Goal: Task Accomplishment & Management: Manage account settings

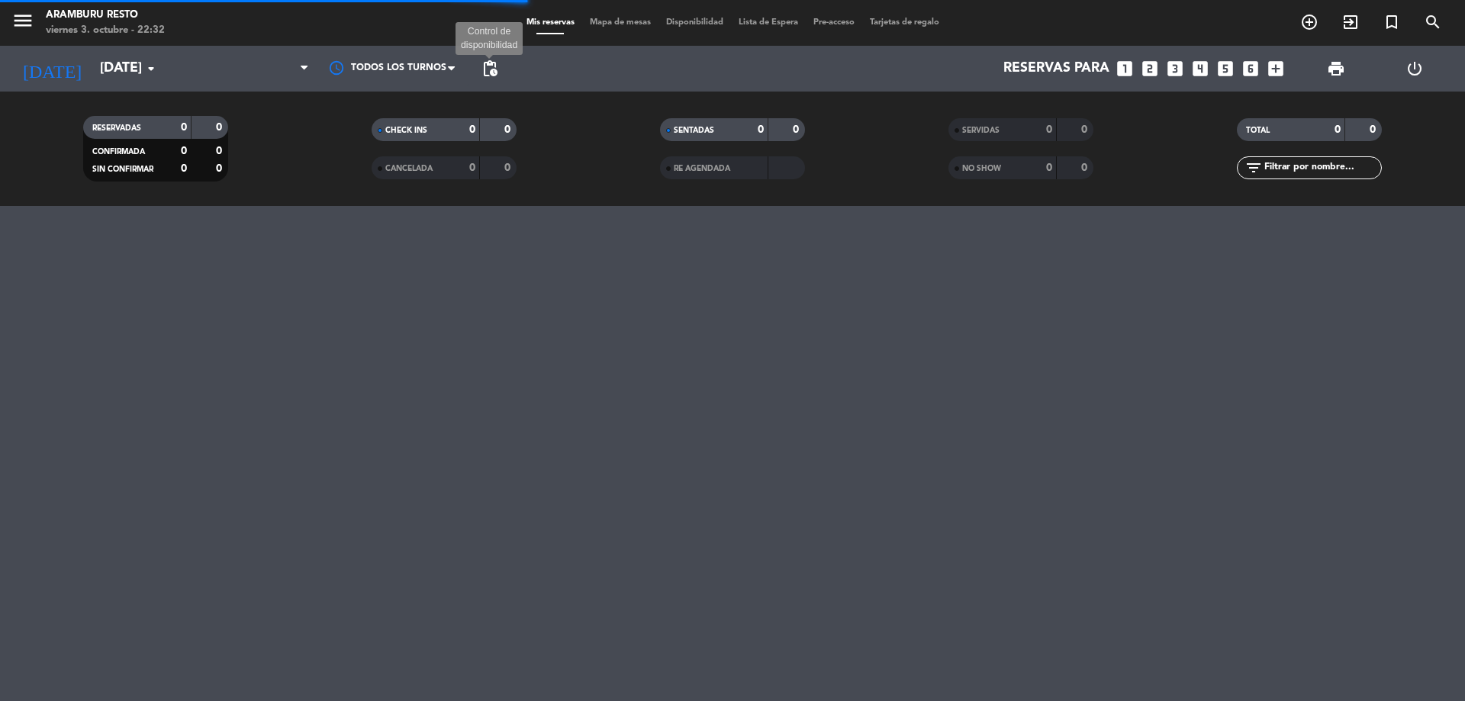
click at [484, 69] on span "pending_actions" at bounding box center [490, 69] width 18 height 18
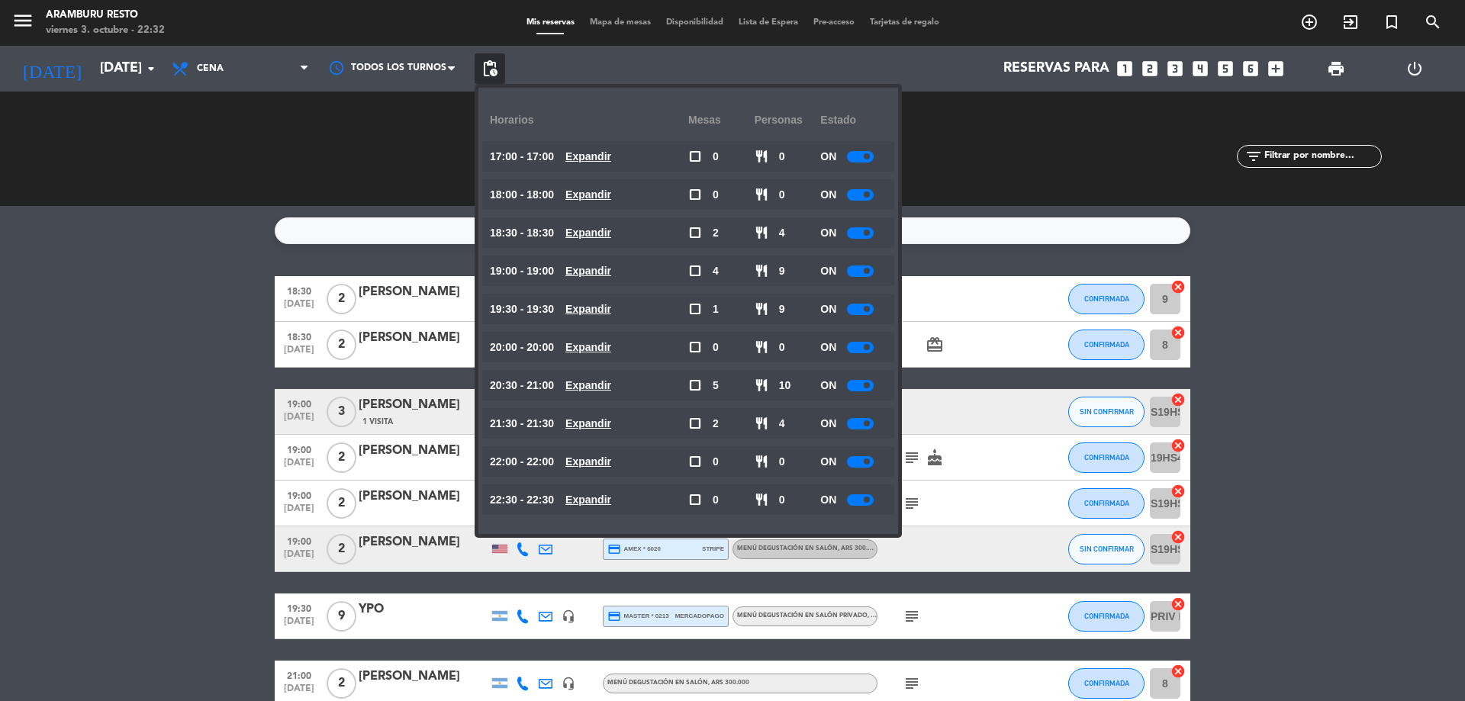
click at [4, 204] on div "RESERVADAS 14 36 CONFIRMADA 10 27 SIN CONFIRMAR 4 9 CHECK INS 0 0 CANCELADA 4 1…" at bounding box center [732, 149] width 1465 height 114
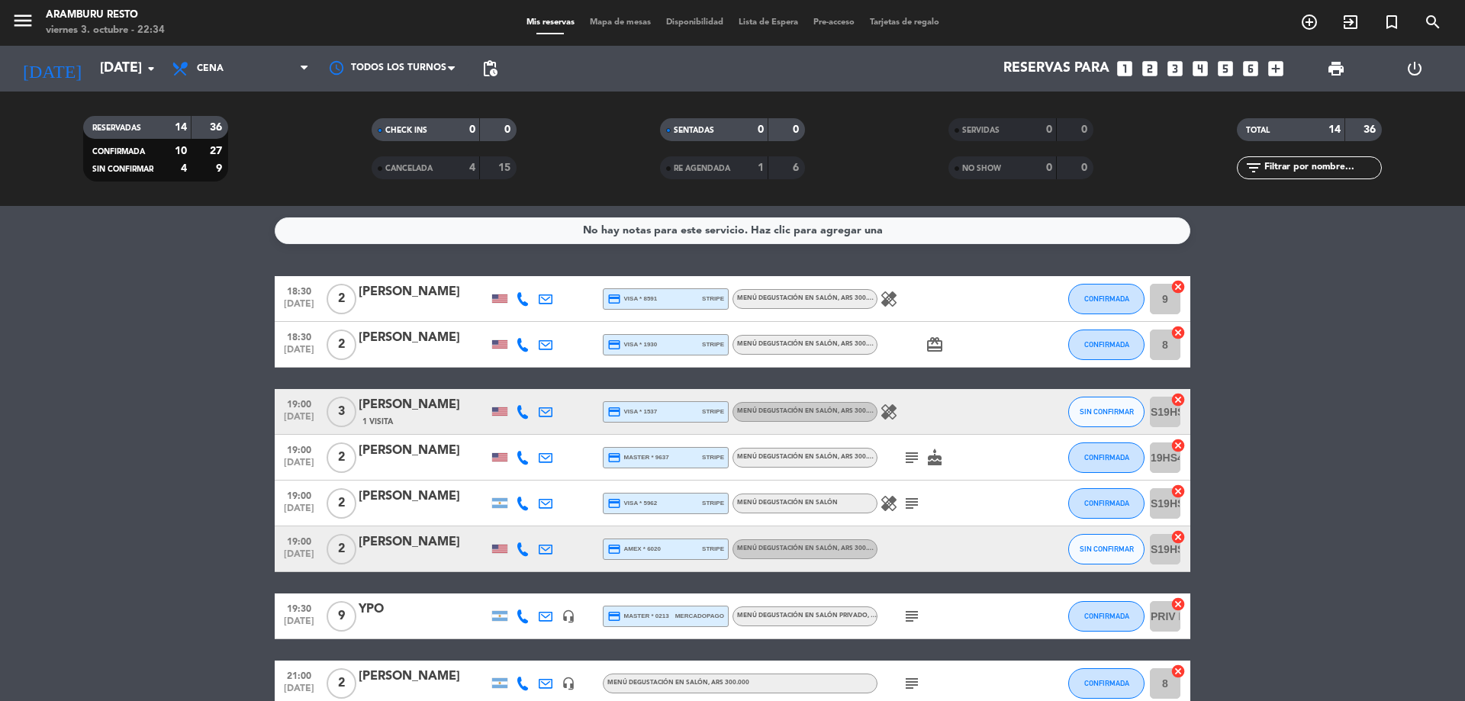
click at [523, 508] on icon at bounding box center [523, 504] width 14 height 14
click at [509, 478] on span "Copiar" at bounding box center [508, 478] width 32 height 16
click at [546, 501] on icon at bounding box center [546, 504] width 14 height 14
click at [671, 471] on span "Copiar" at bounding box center [687, 477] width 32 height 16
click at [671, 480] on span "Copiar" at bounding box center [687, 477] width 32 height 16
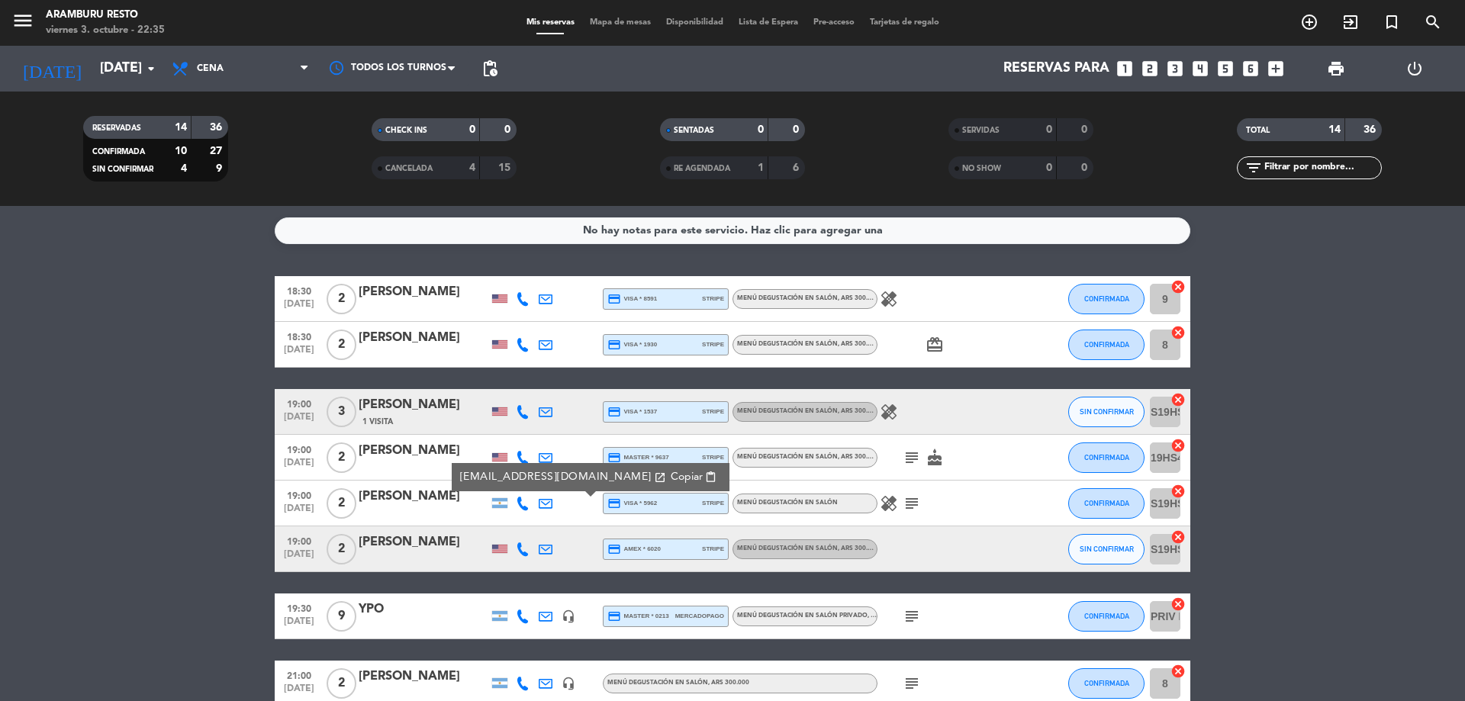
click at [275, 395] on div "18:30 [DATE] 2 [PERSON_NAME] credit_card visa * 8591 stripe Menú degustación en…" at bounding box center [732, 639] width 915 height 726
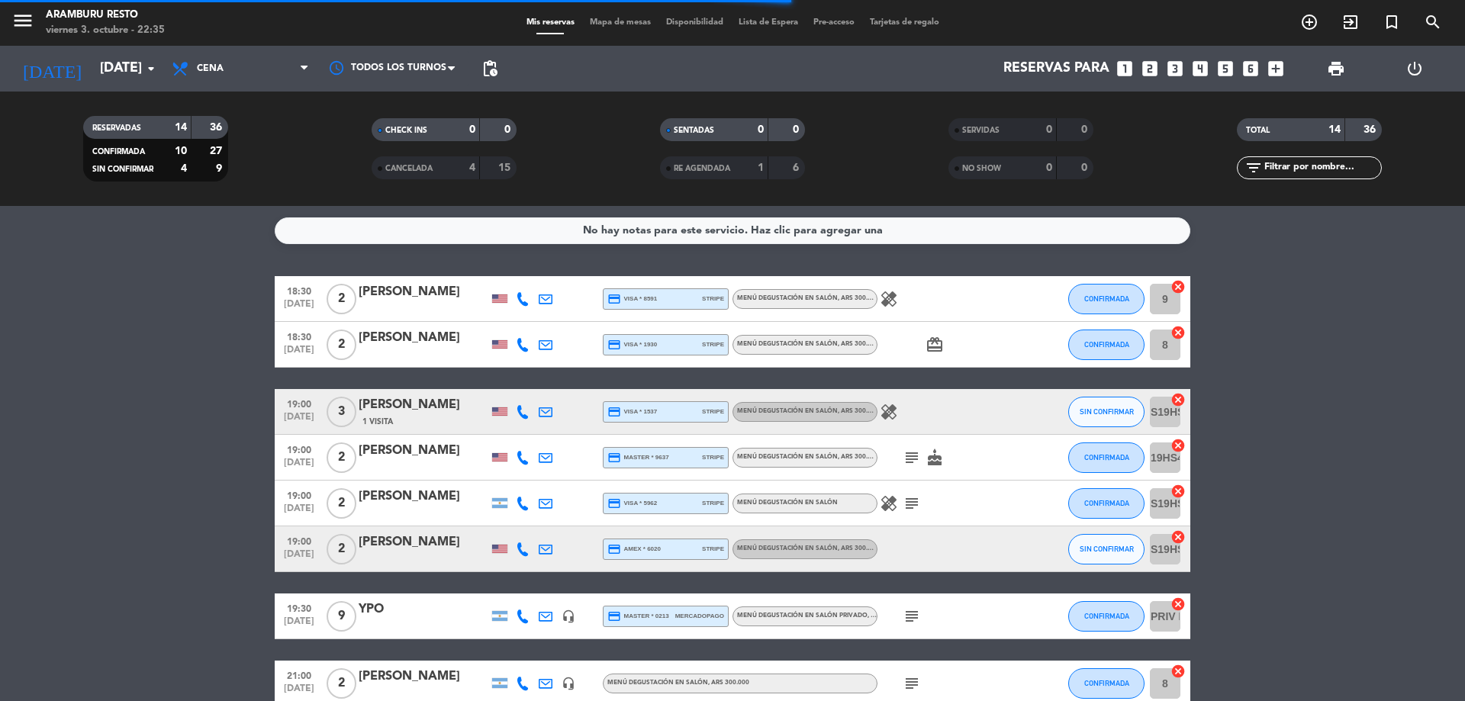
click at [556, 298] on div at bounding box center [545, 298] width 23 height 45
click at [544, 296] on icon at bounding box center [546, 299] width 14 height 14
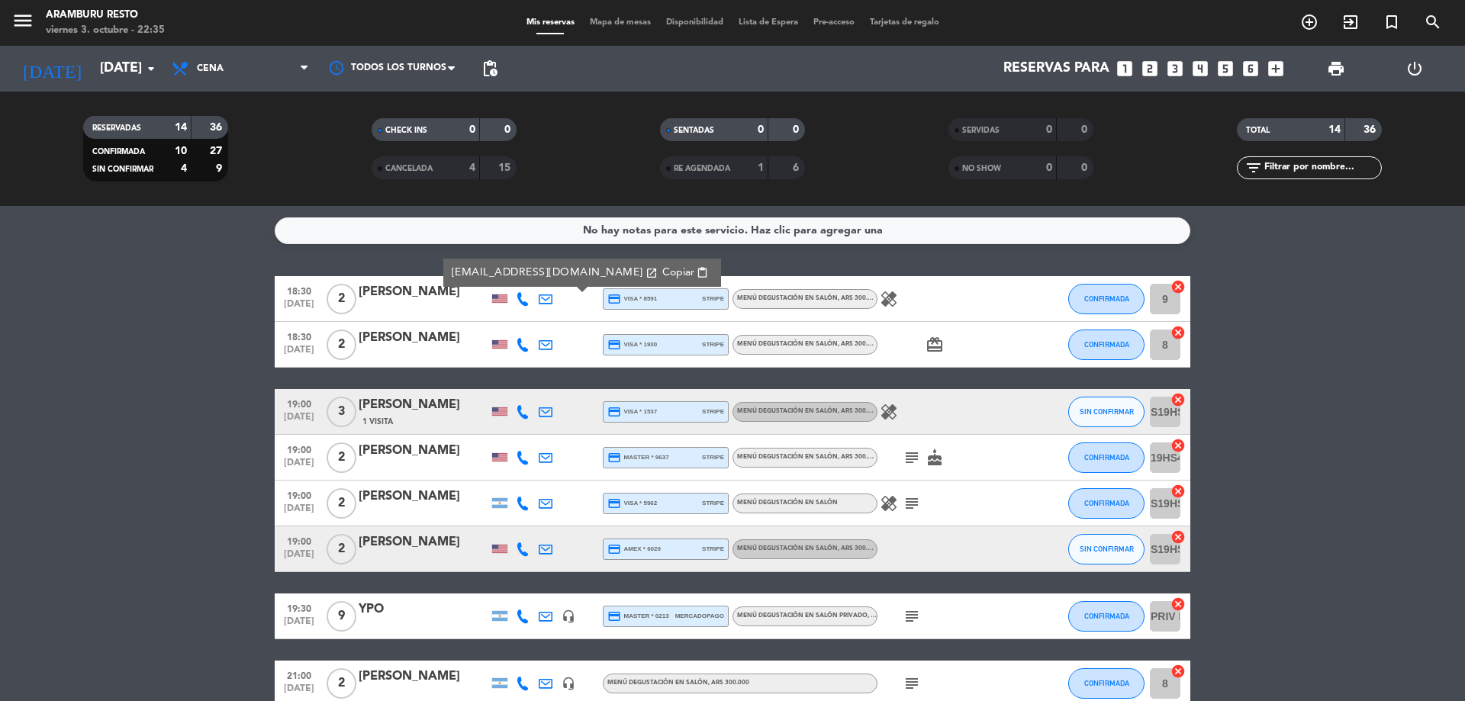
click at [662, 275] on span "Copiar" at bounding box center [678, 273] width 32 height 16
click at [542, 344] on icon at bounding box center [546, 345] width 14 height 14
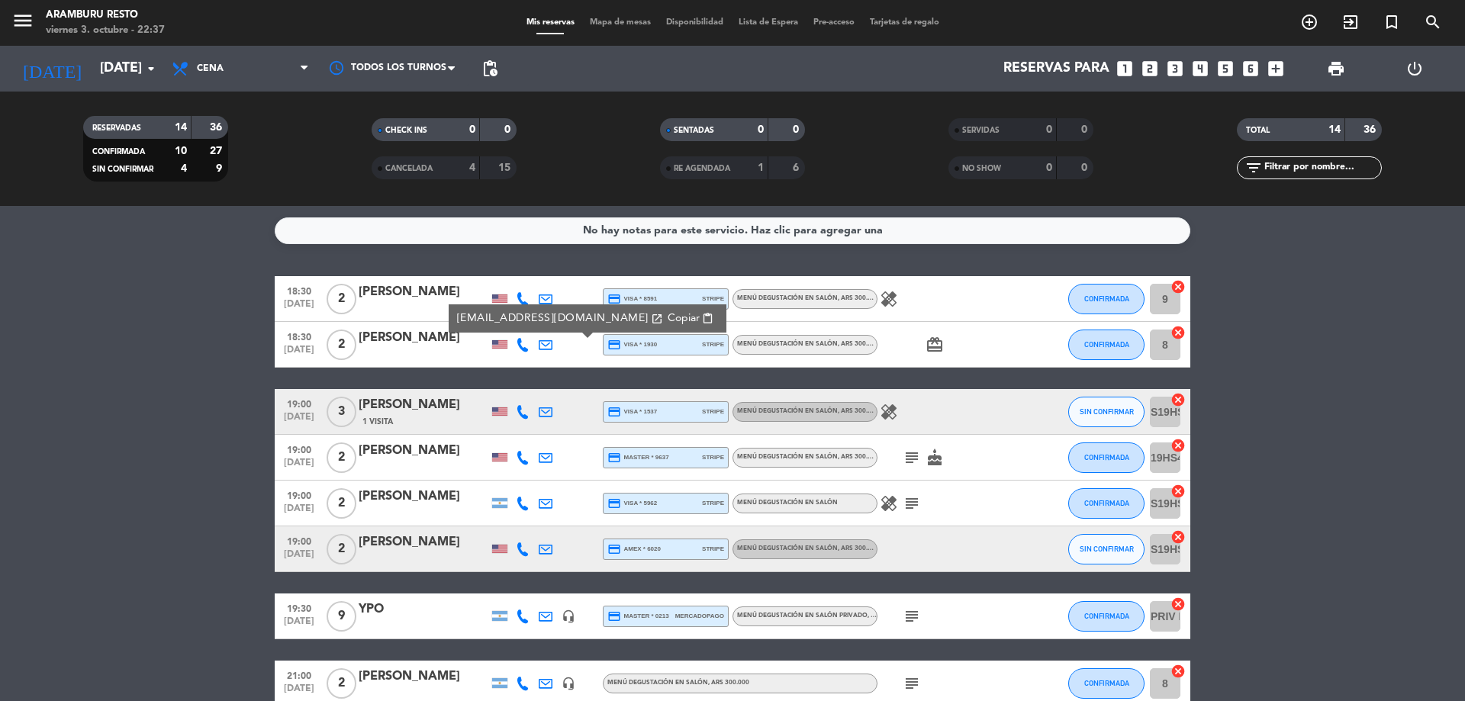
click at [668, 317] on span "Copiar" at bounding box center [684, 319] width 32 height 16
click at [517, 343] on icon at bounding box center [523, 345] width 14 height 14
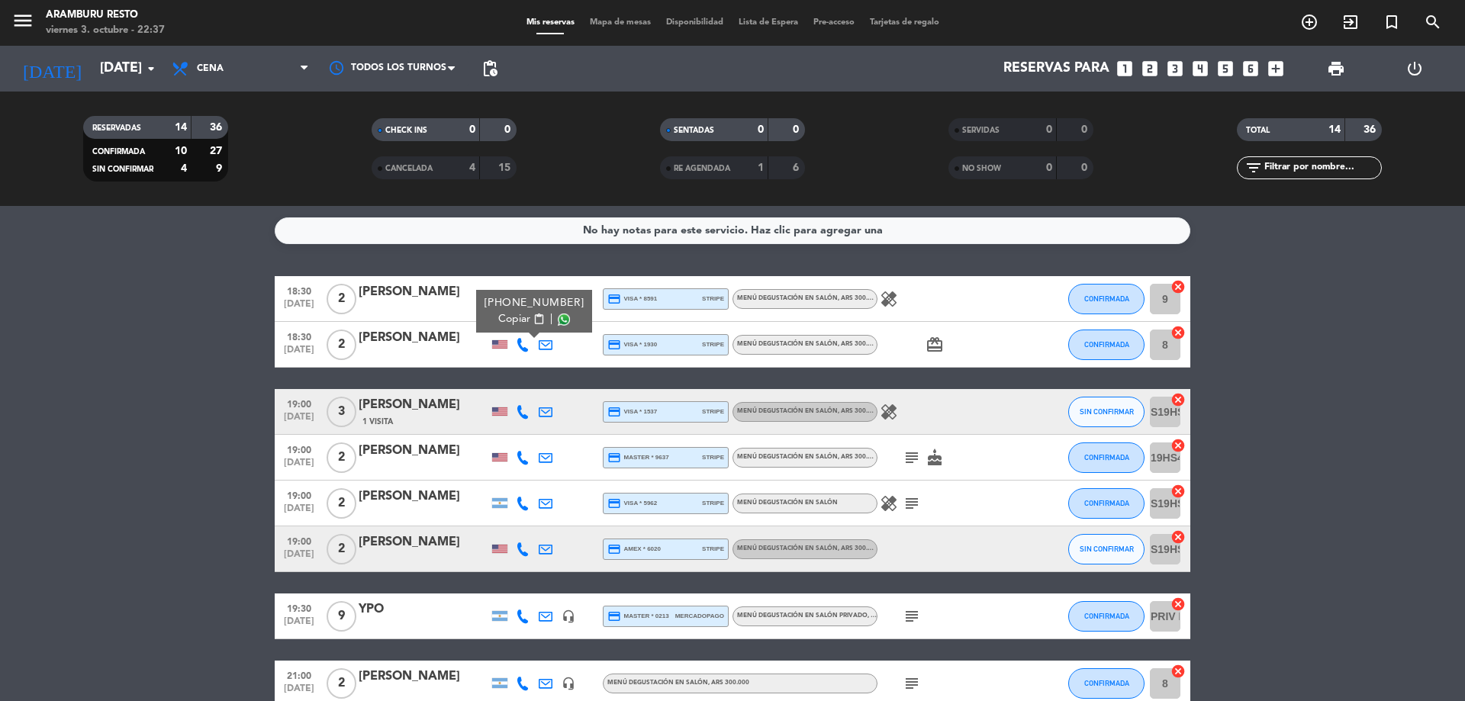
click at [516, 314] on span "Copiar" at bounding box center [514, 319] width 32 height 16
click at [146, 250] on div "No hay notas para este servicio. Haz clic para agregar una 18:30 [DATE] 2 [PERS…" at bounding box center [732, 453] width 1465 height 495
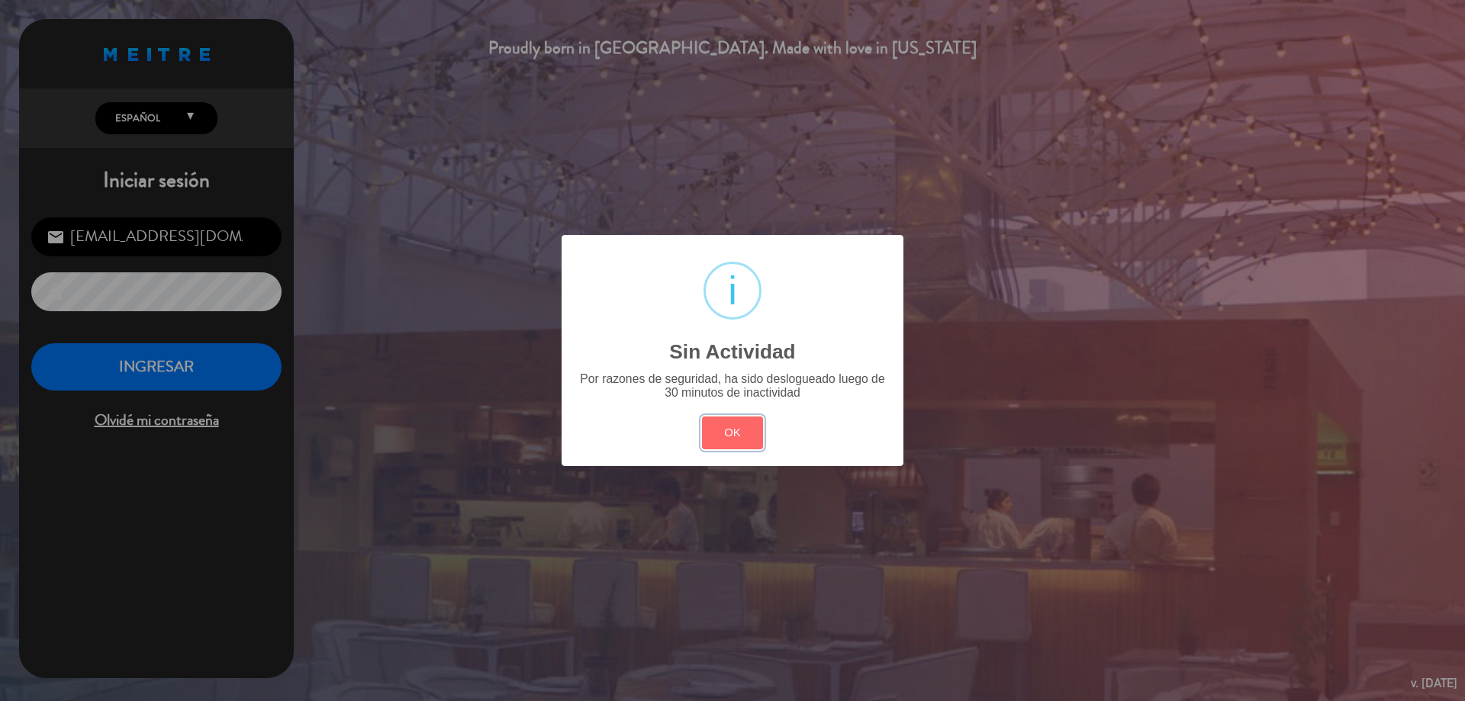
drag, startPoint x: 729, startPoint y: 436, endPoint x: 318, endPoint y: 451, distance: 411.5
click at [727, 439] on button "OK" at bounding box center [733, 433] width 62 height 33
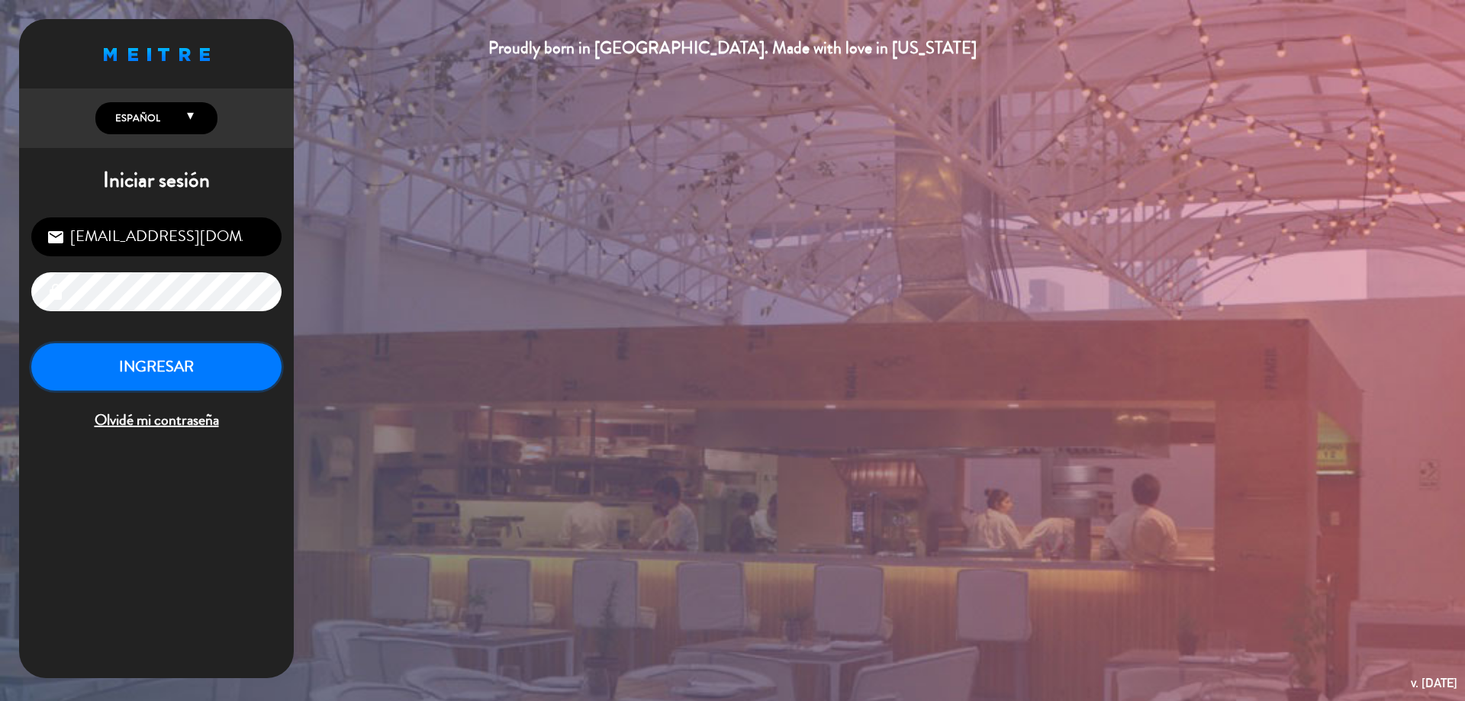
click at [166, 355] on button "INGRESAR" at bounding box center [156, 367] width 250 height 48
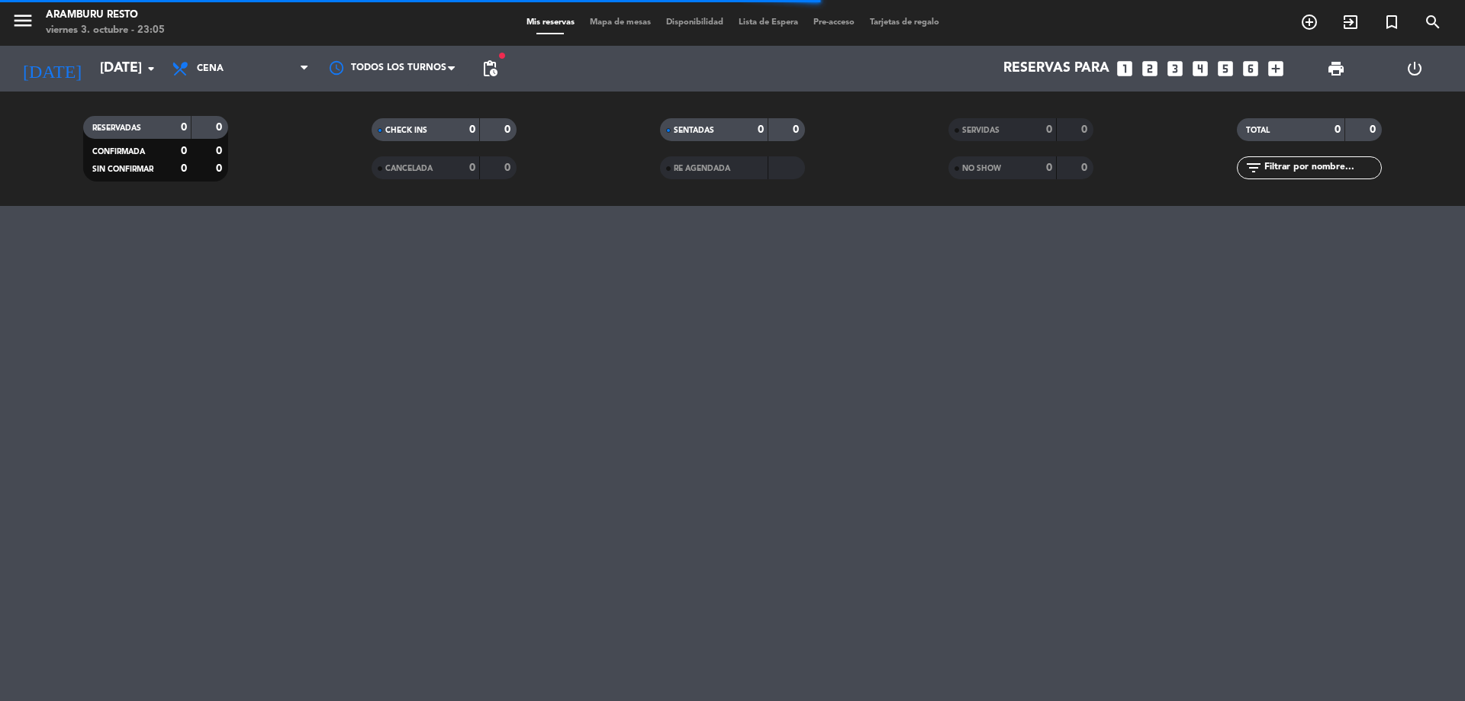
click at [487, 75] on span "pending_actions" at bounding box center [490, 69] width 18 height 18
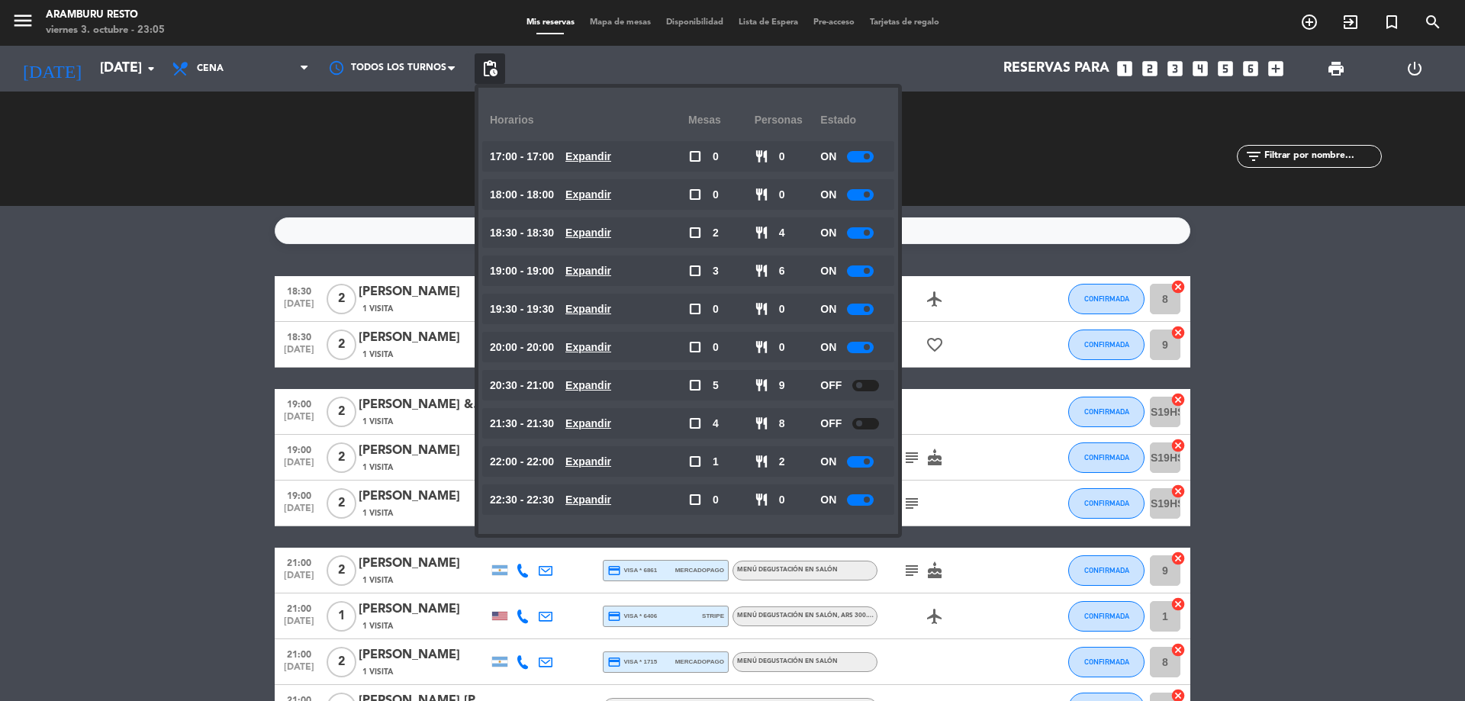
click at [242, 148] on div "RESERVADAS 15 29 CONFIRMADA 13 25 SIN CONFIRMAR 2 4" at bounding box center [155, 149] width 288 height 84
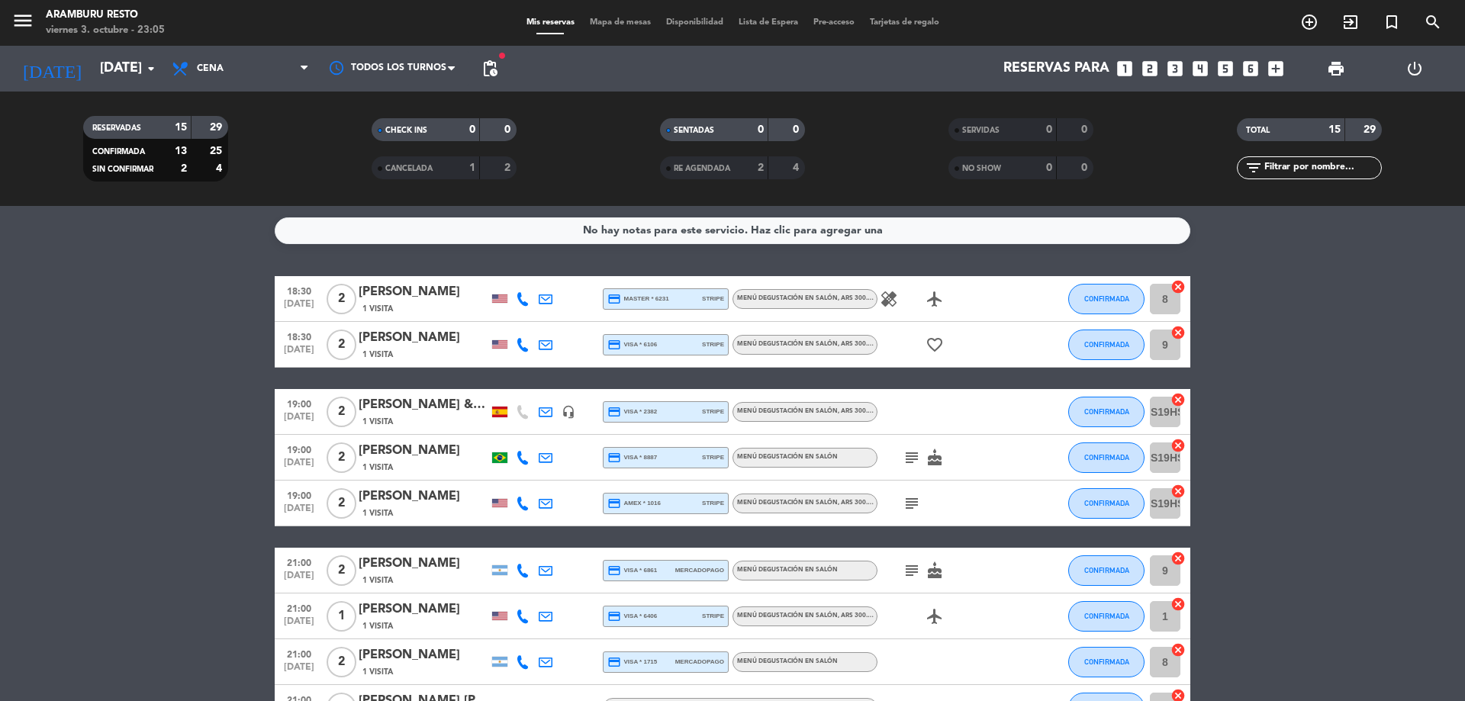
click at [156, 356] on bookings-row "18:30 [DATE] 2 [PERSON_NAME] 1 Visita credit_card master * 6231 stripe Menú deg…" at bounding box center [732, 662] width 1465 height 772
click at [1078, 415] on button "CONFIRMADA" at bounding box center [1106, 412] width 76 height 31
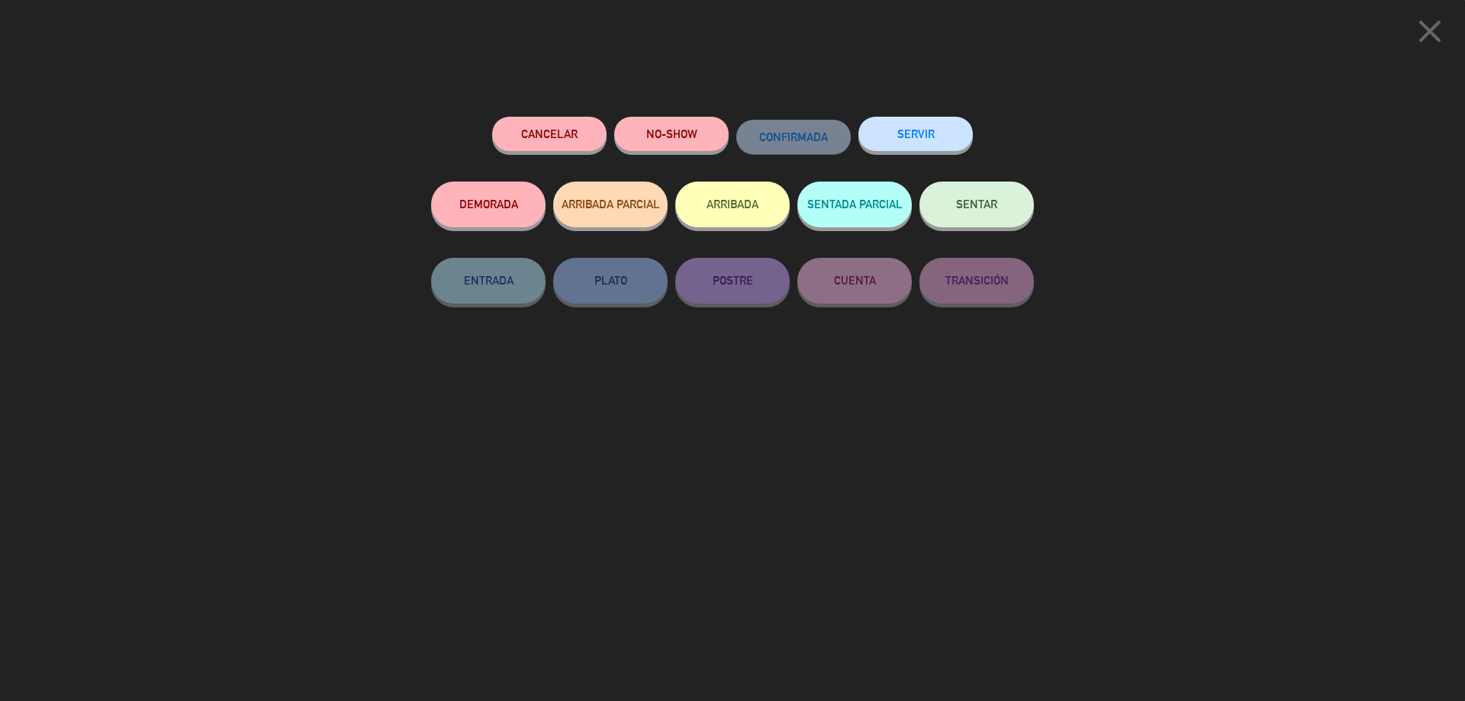
click at [648, 142] on button "NO-SHOW" at bounding box center [671, 134] width 114 height 34
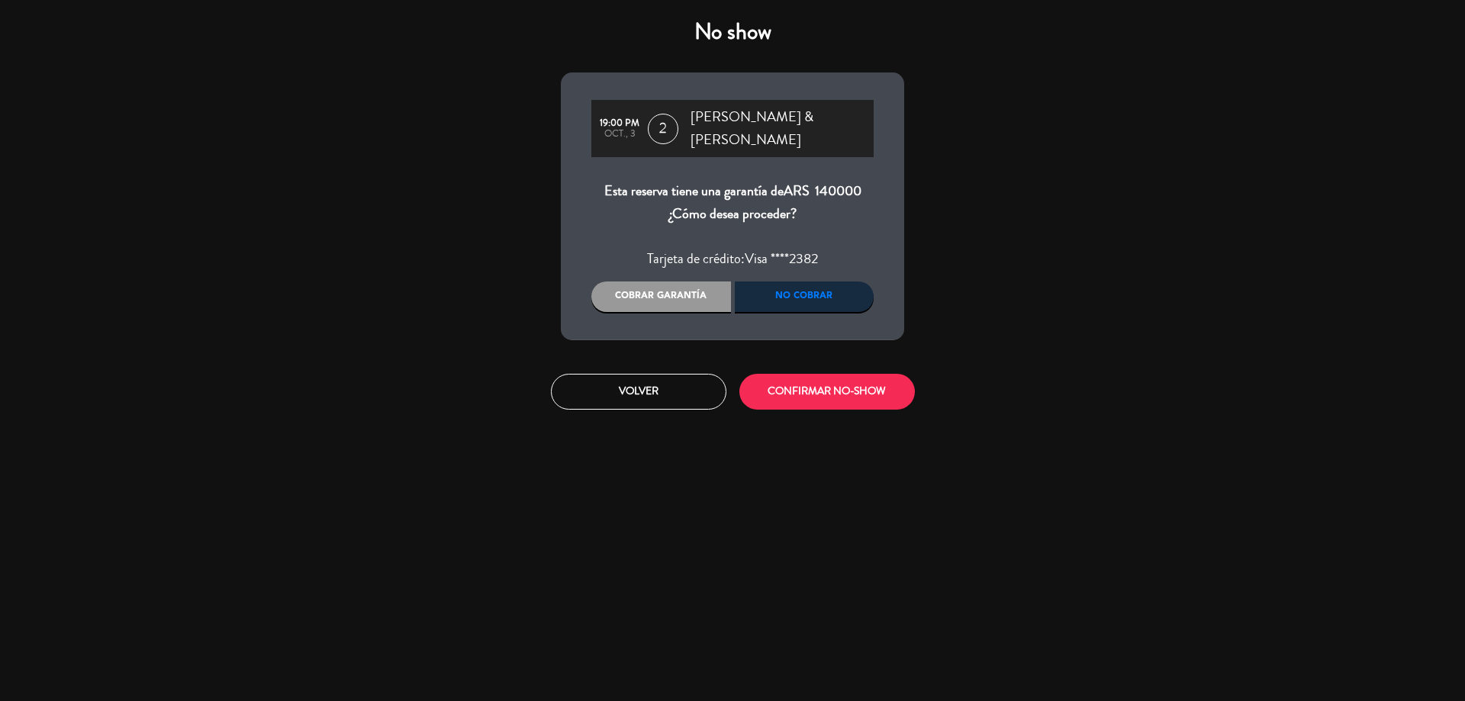
click at [656, 285] on div "Cobrar garantía" at bounding box center [661, 297] width 140 height 31
click at [809, 378] on button "CONFIRMAR NO-SHOW" at bounding box center [826, 392] width 175 height 36
click at [0, 0] on div at bounding box center [0, 0] width 0 height 0
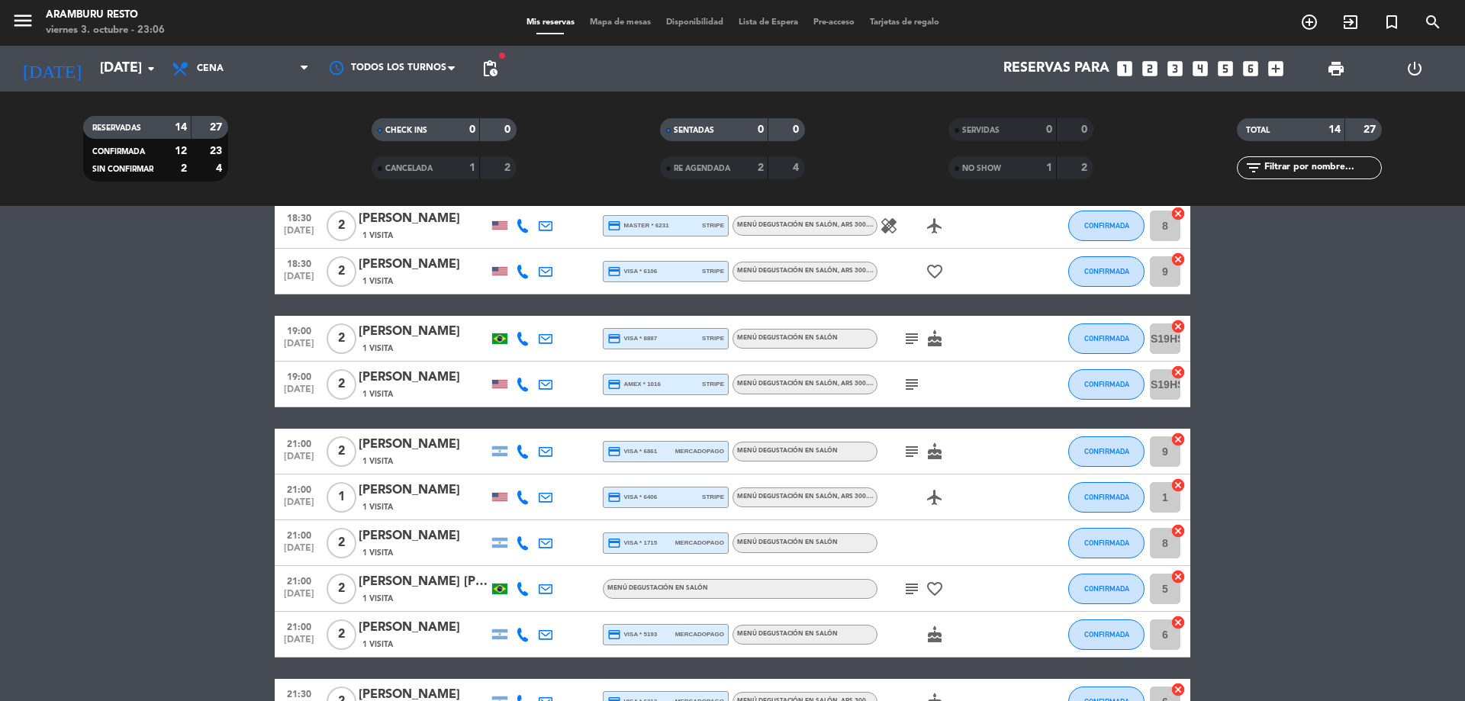
scroll to position [72, 0]
click at [143, 76] on icon "arrow_drop_down" at bounding box center [151, 69] width 18 height 18
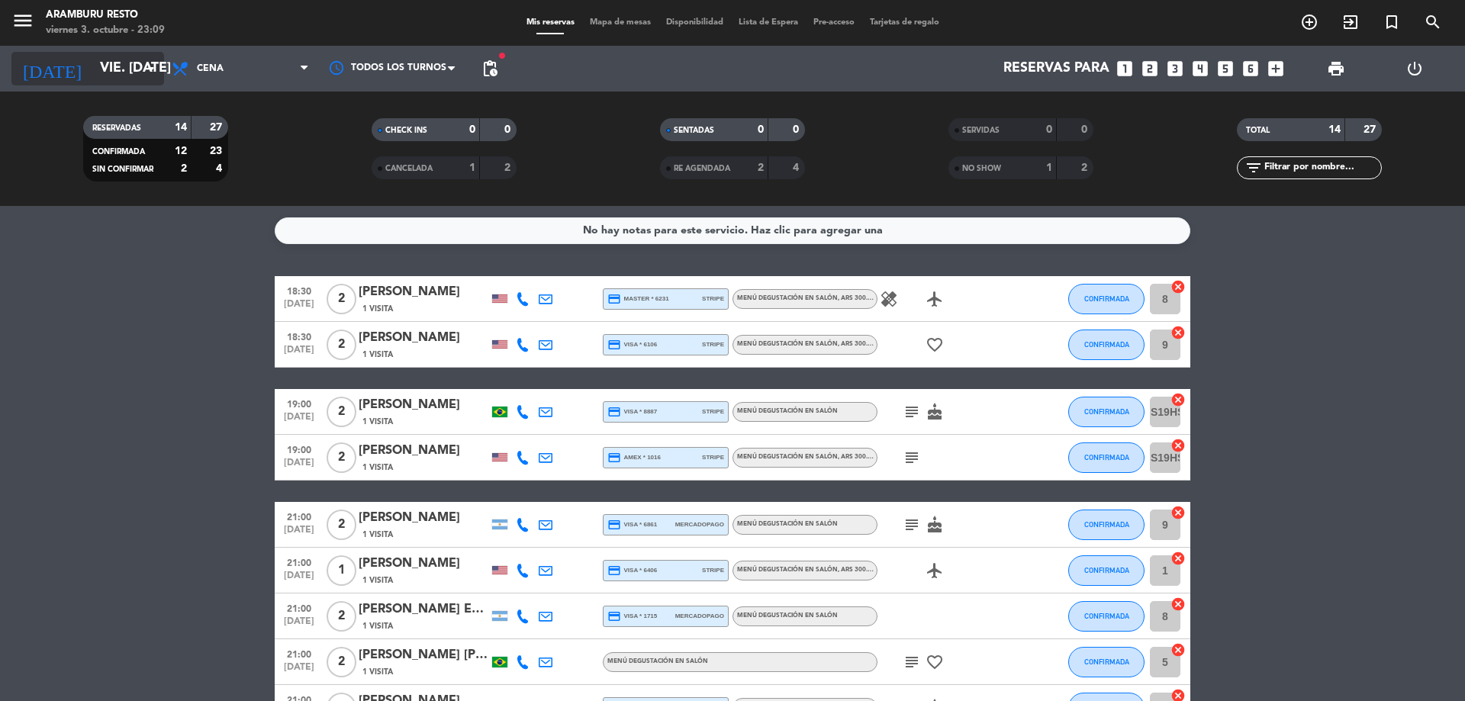
click at [153, 64] on icon "arrow_drop_down" at bounding box center [151, 69] width 18 height 18
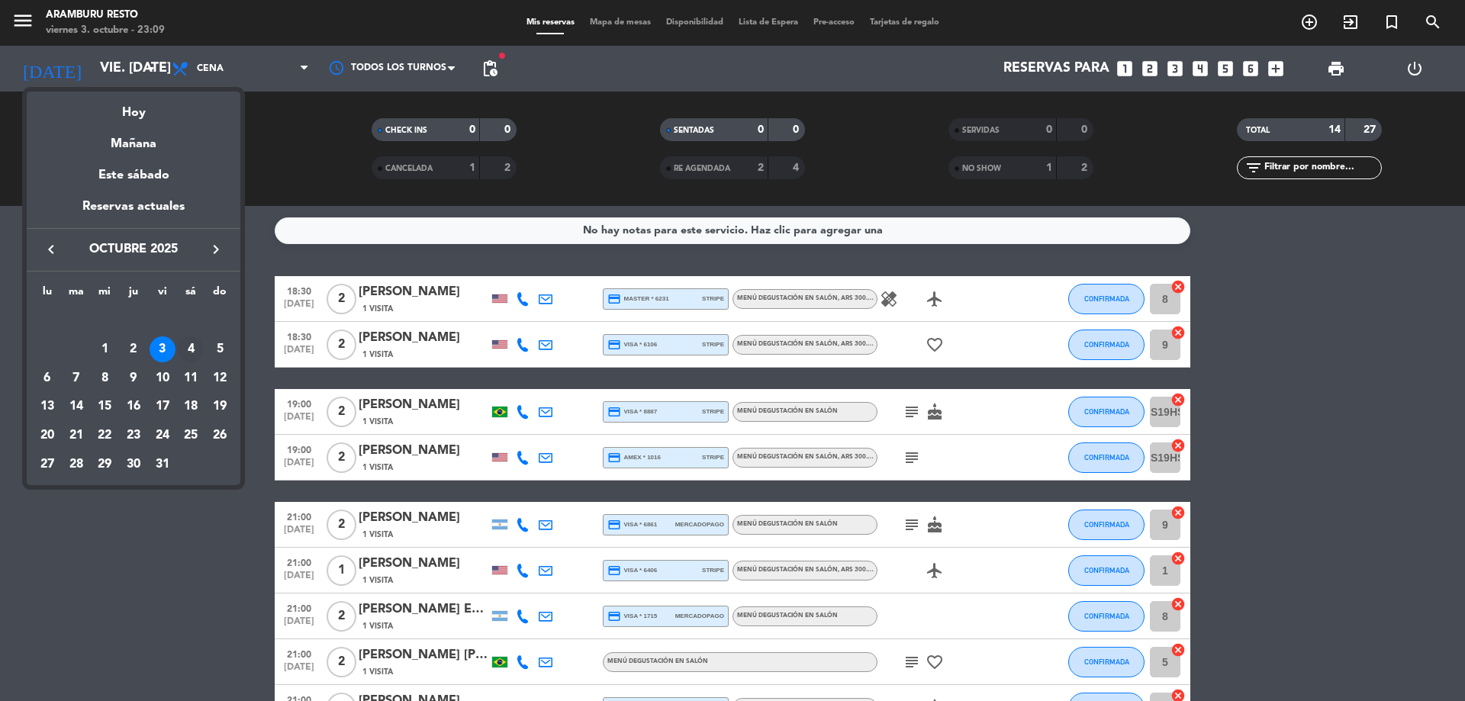
click at [188, 341] on div "4" at bounding box center [191, 349] width 26 height 26
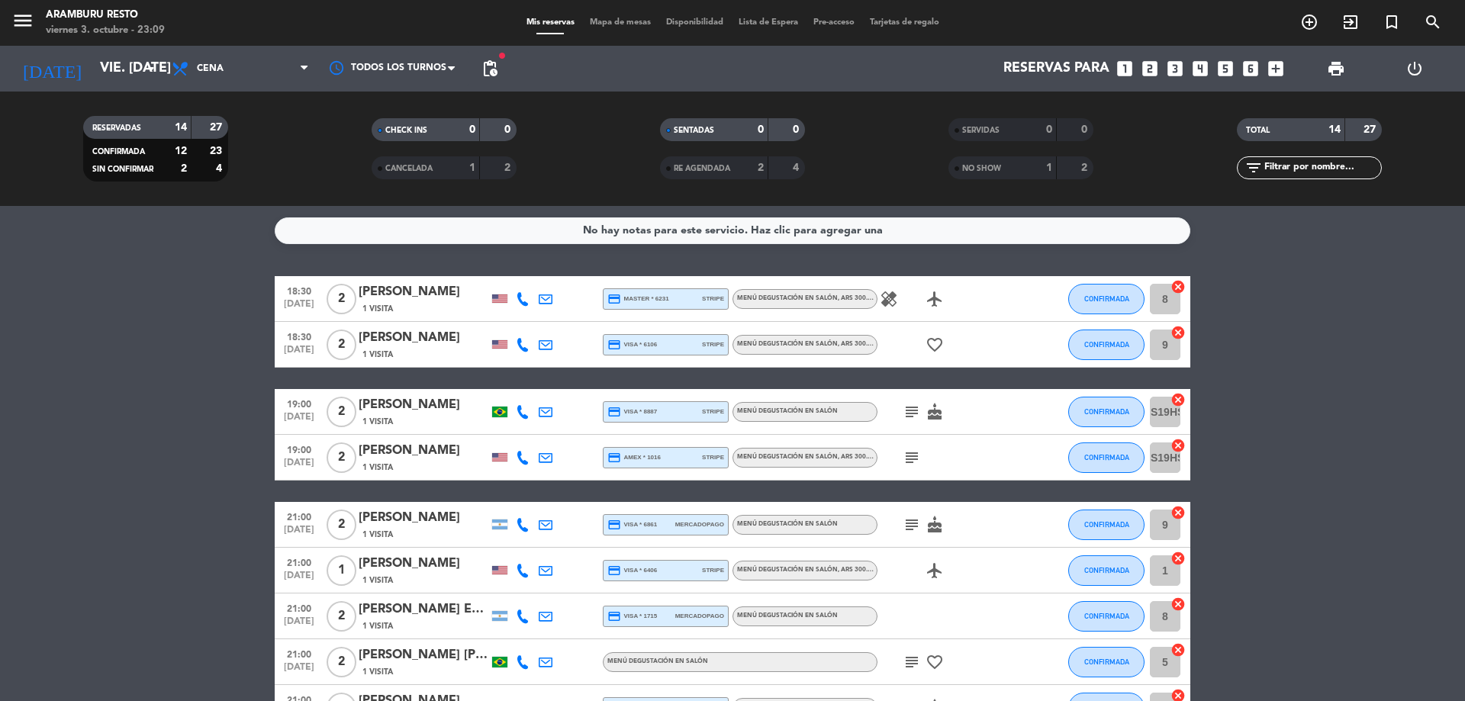
type input "[DATE]"
